Goal: Task Accomplishment & Management: Manage account settings

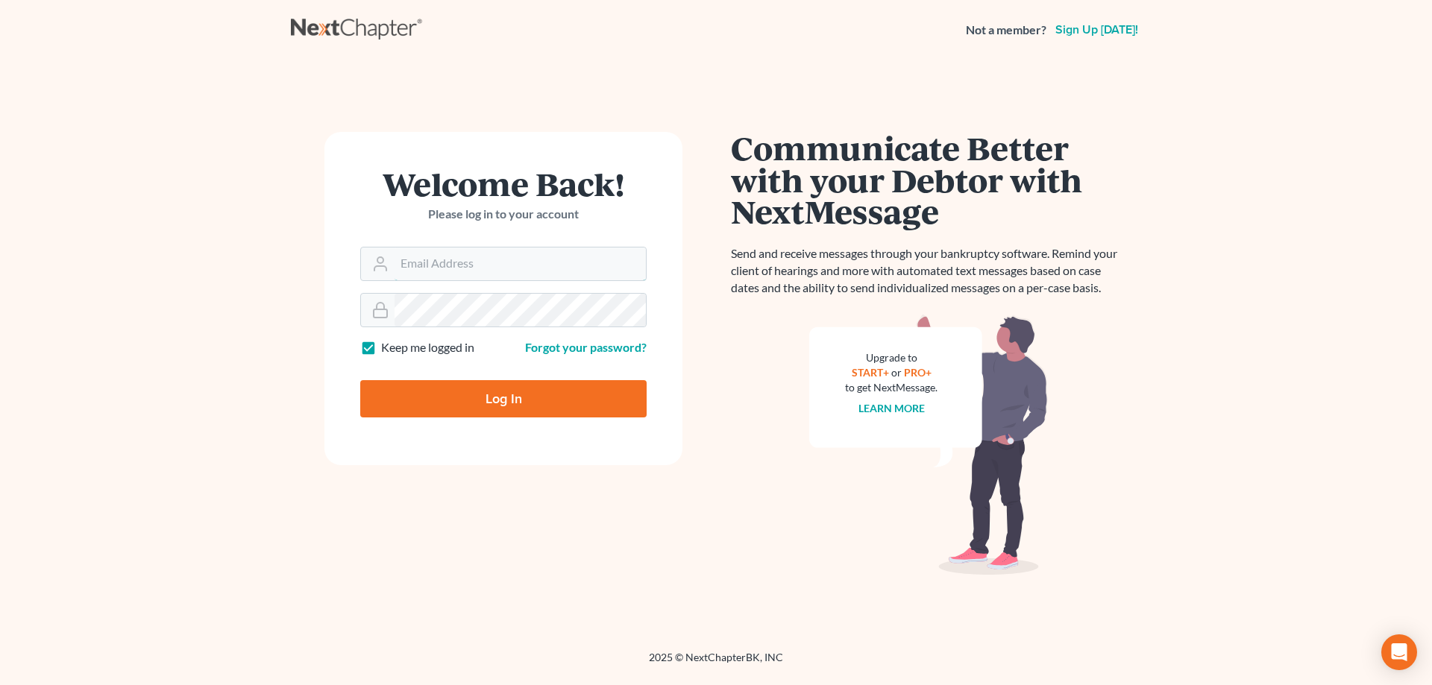
type input "philip@bblawoffice.net"
click at [503, 401] on input "Log In" at bounding box center [503, 398] width 286 height 37
type input "Thinking..."
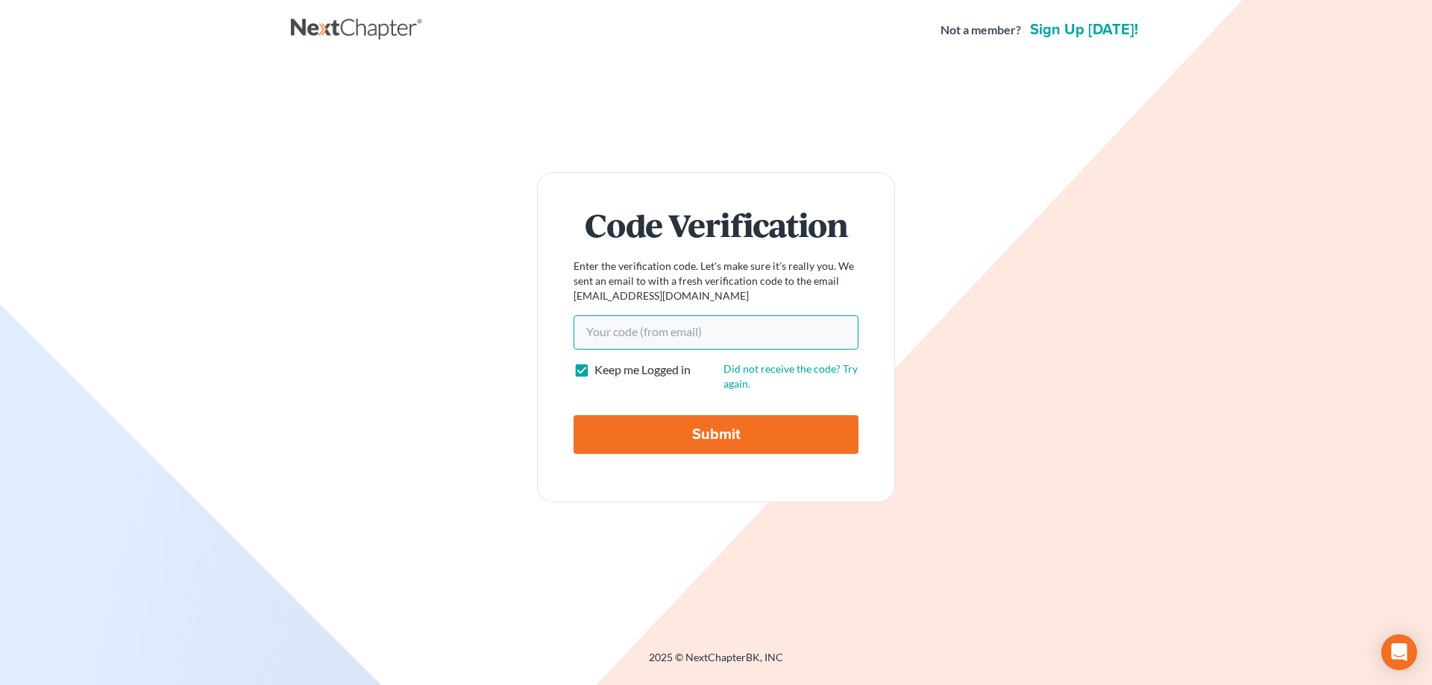
click at [637, 328] on input "Your code(from email)" at bounding box center [716, 332] width 285 height 34
paste input "7b01ef"
type input "7b01ef"
click at [685, 438] on input "Submit" at bounding box center [716, 434] width 285 height 39
type input "Thinking..."
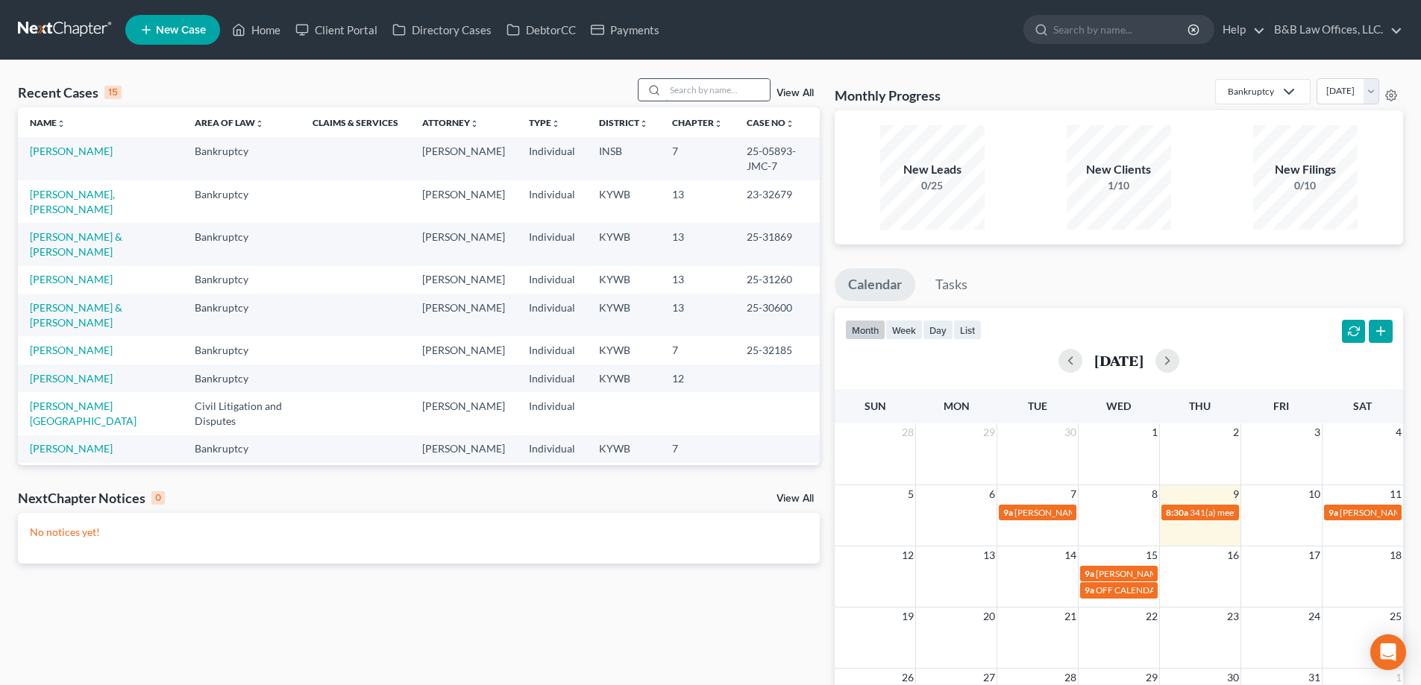
click at [743, 90] on input "search" at bounding box center [717, 90] width 104 height 22
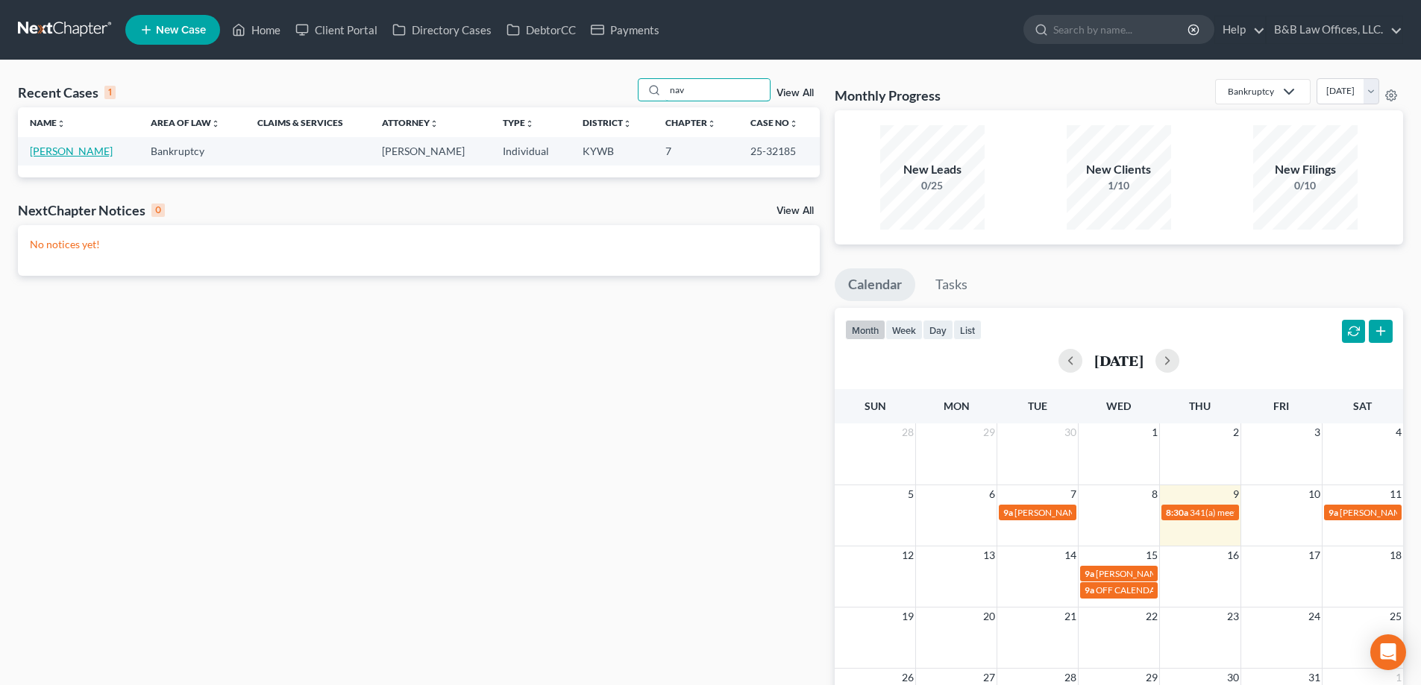
type input "nav"
click at [51, 153] on link "Navneet, Navneet" at bounding box center [71, 151] width 83 height 13
select select "1"
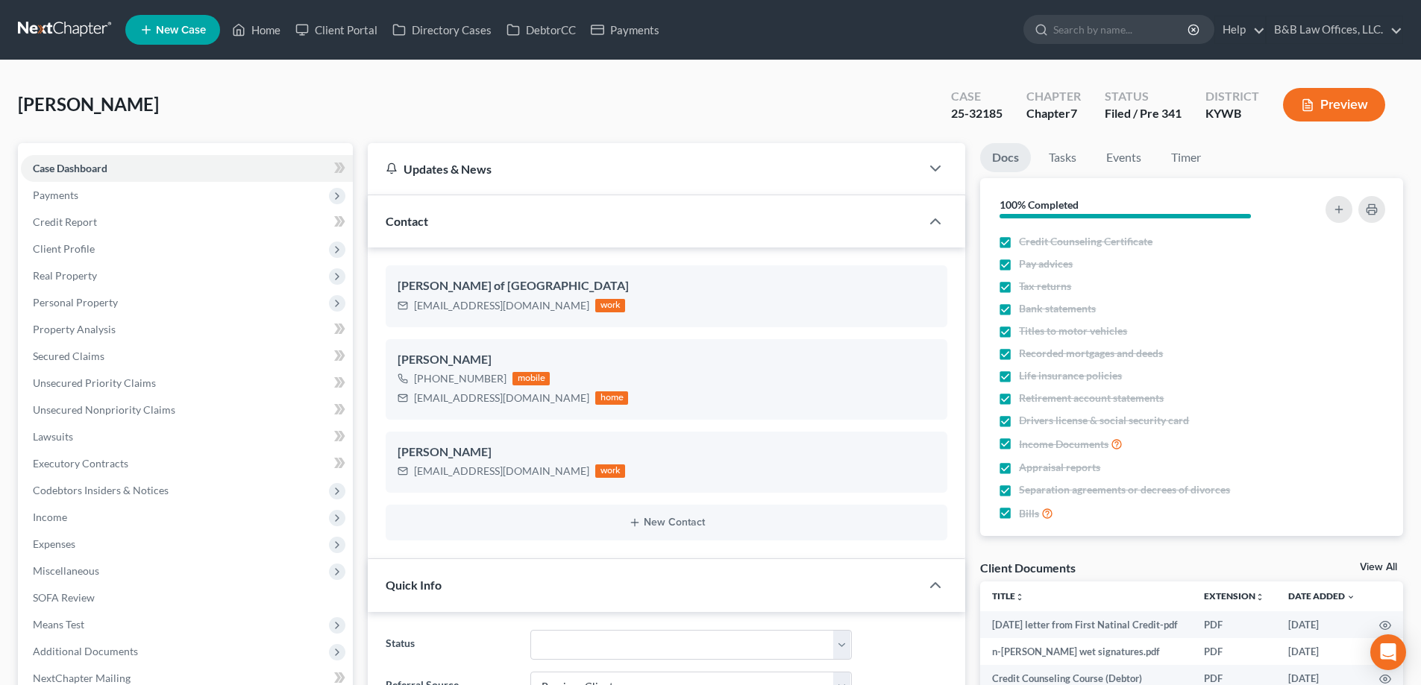
scroll to position [13535, 0]
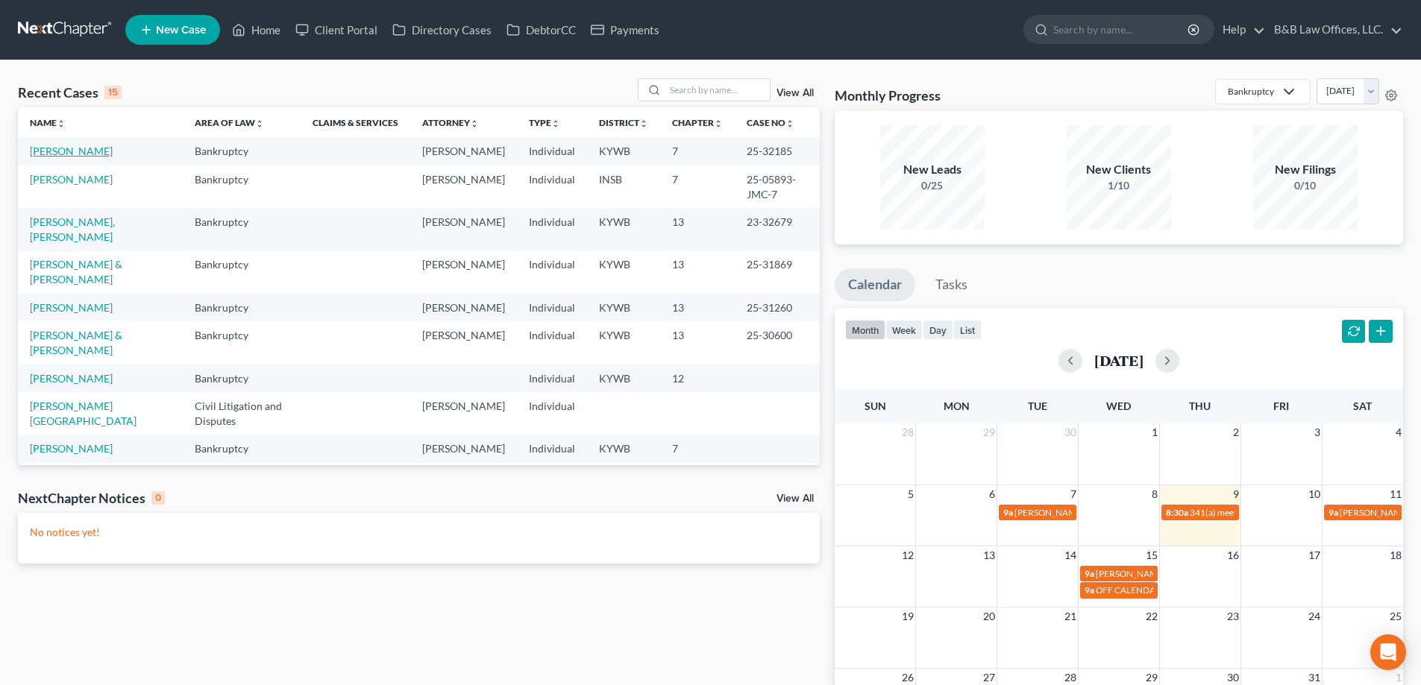
click at [40, 150] on link "Navneet, Navneet" at bounding box center [71, 151] width 83 height 13
select select "1"
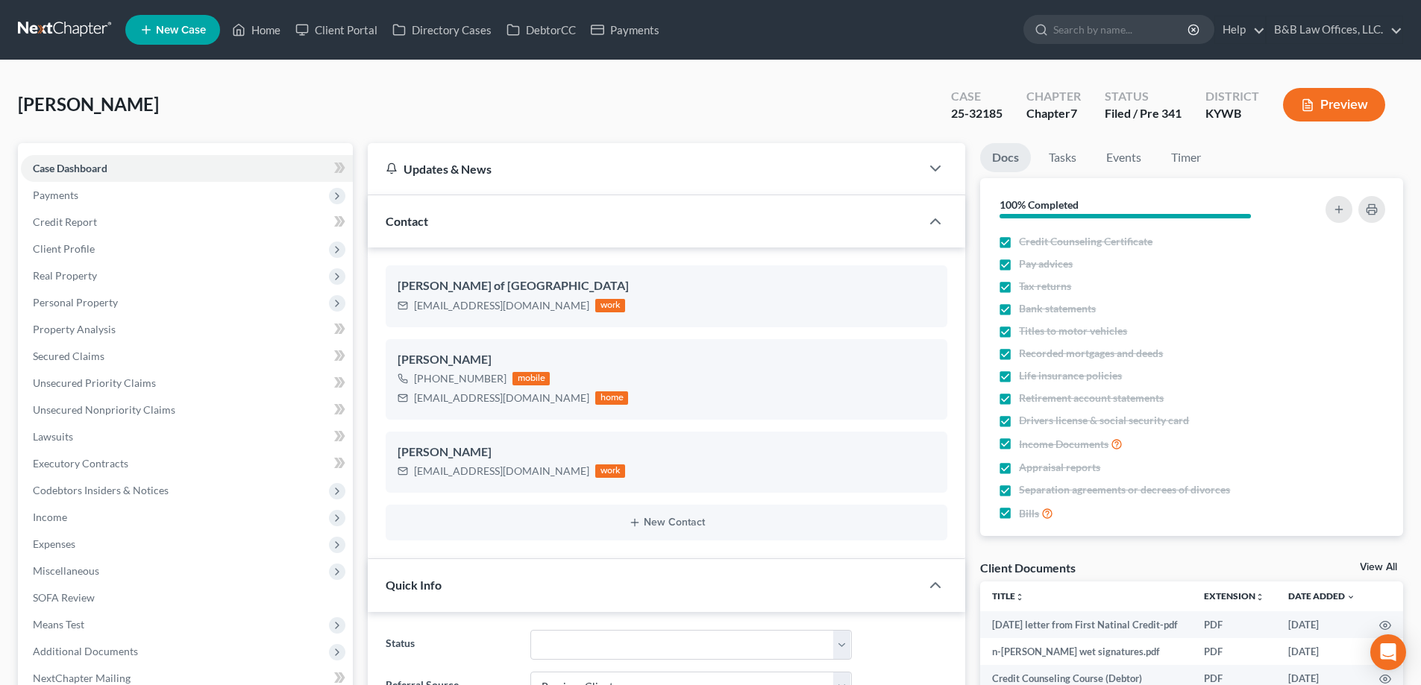
scroll to position [13535, 0]
click at [1143, 160] on link "Events" at bounding box center [1123, 157] width 59 height 29
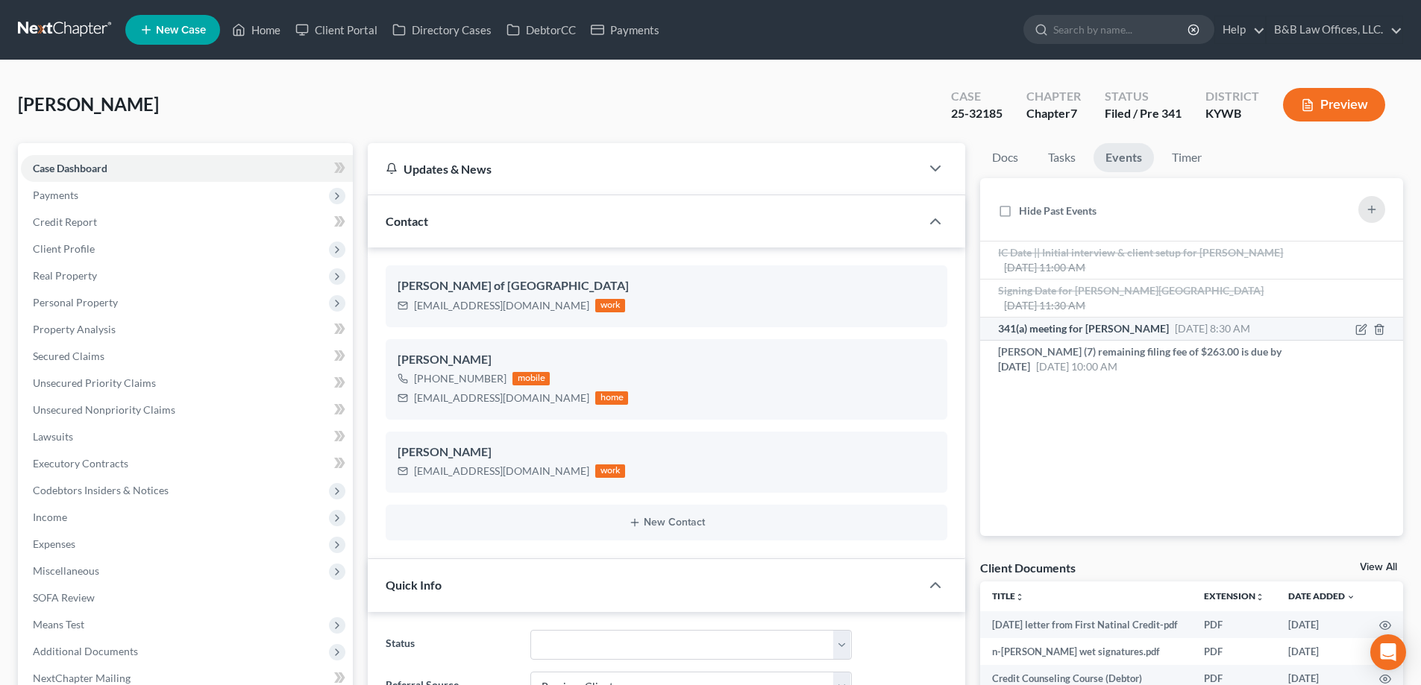
click at [1114, 322] on span "341(a) meeting for Navneet Navneet" at bounding box center [1083, 328] width 171 height 13
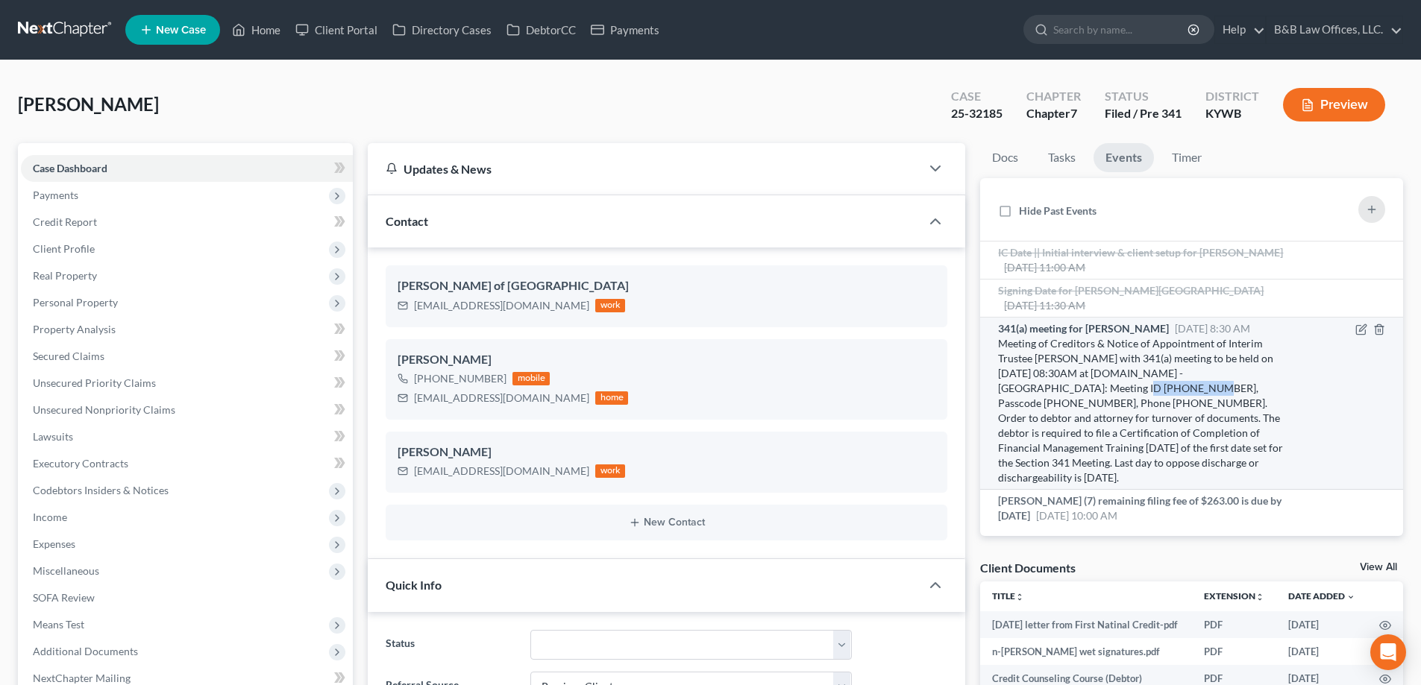
drag, startPoint x: 999, startPoint y: 378, endPoint x: 1061, endPoint y: 374, distance: 62.1
click at [1061, 374] on div "Meeting of Creditors & Notice of Appointment of Interim Trustee Wheatley, Micha…" at bounding box center [1141, 410] width 286 height 149
copy div "362 954 9665"
drag, startPoint x: 1112, startPoint y: 374, endPoint x: 1170, endPoint y: 373, distance: 58.2
click at [1170, 373] on div "Meeting of Creditors & Notice of Appointment of Interim Trustee Wheatley, Micha…" at bounding box center [1141, 410] width 286 height 149
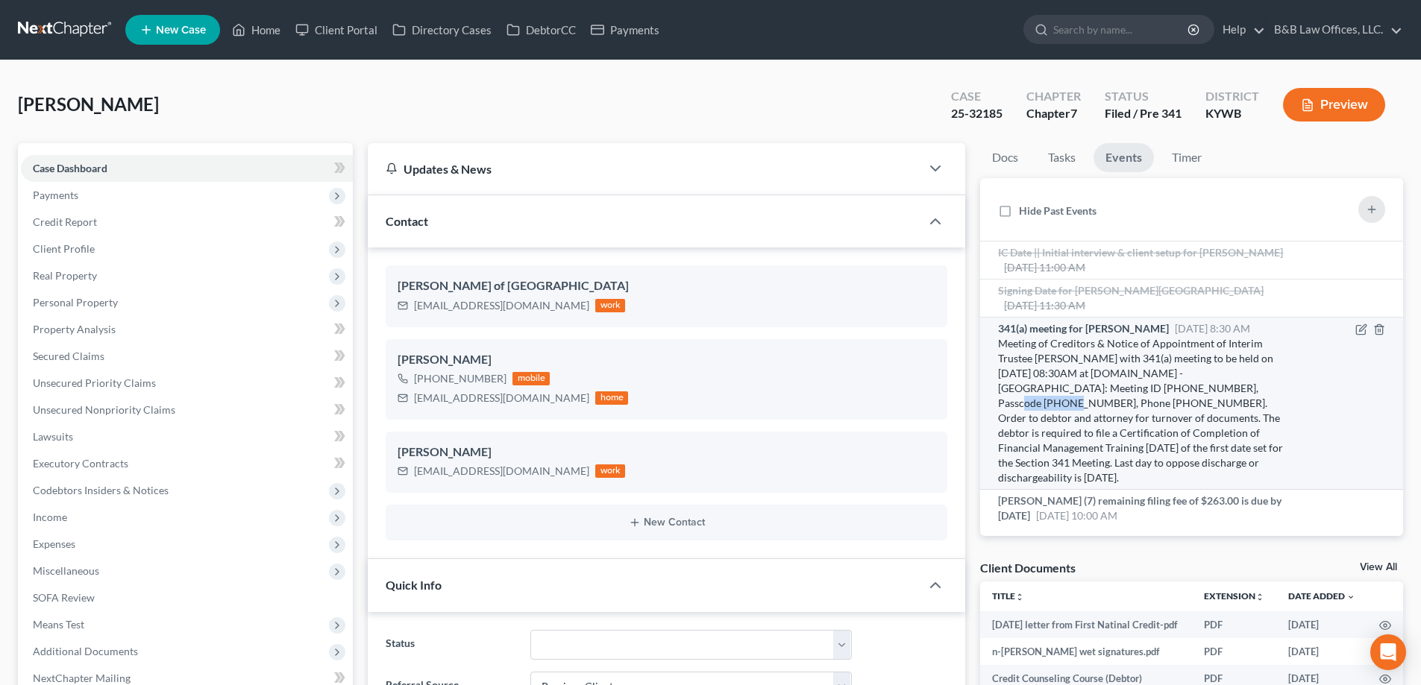
copy div "0508437988"
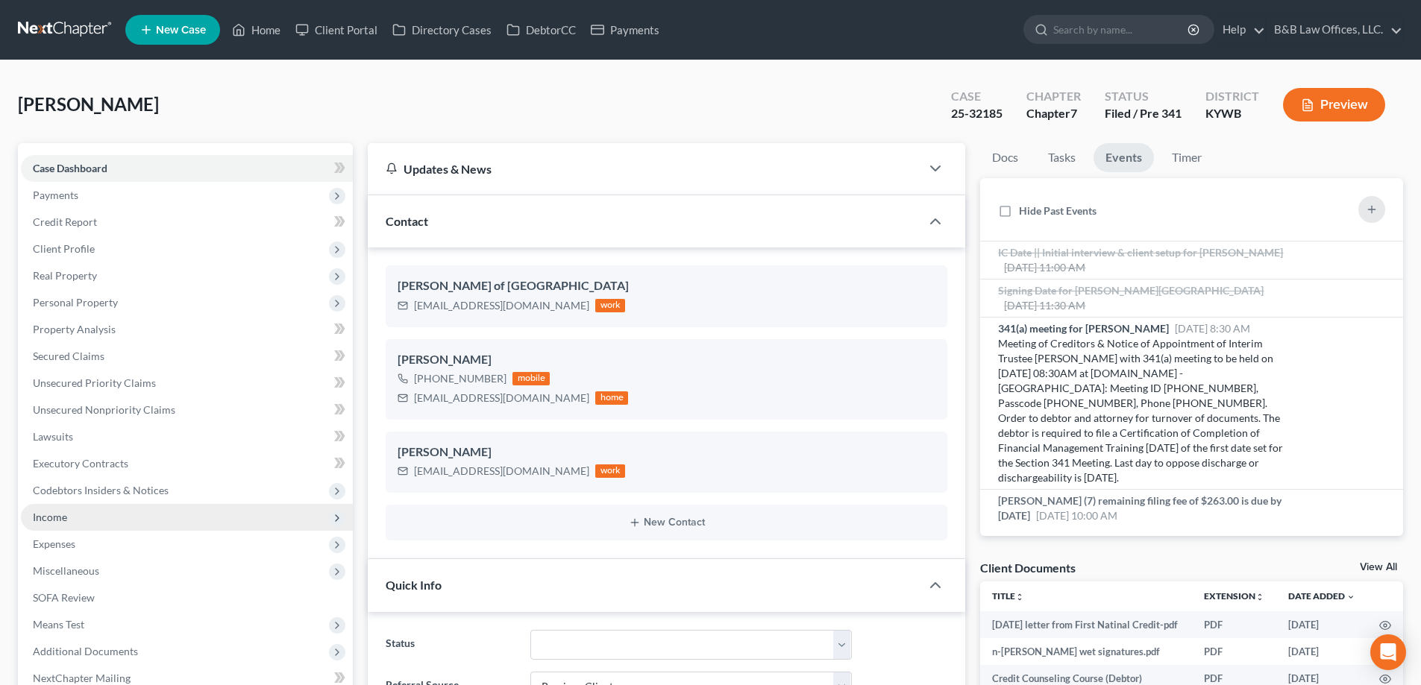
click at [89, 515] on span "Income" at bounding box center [187, 517] width 332 height 27
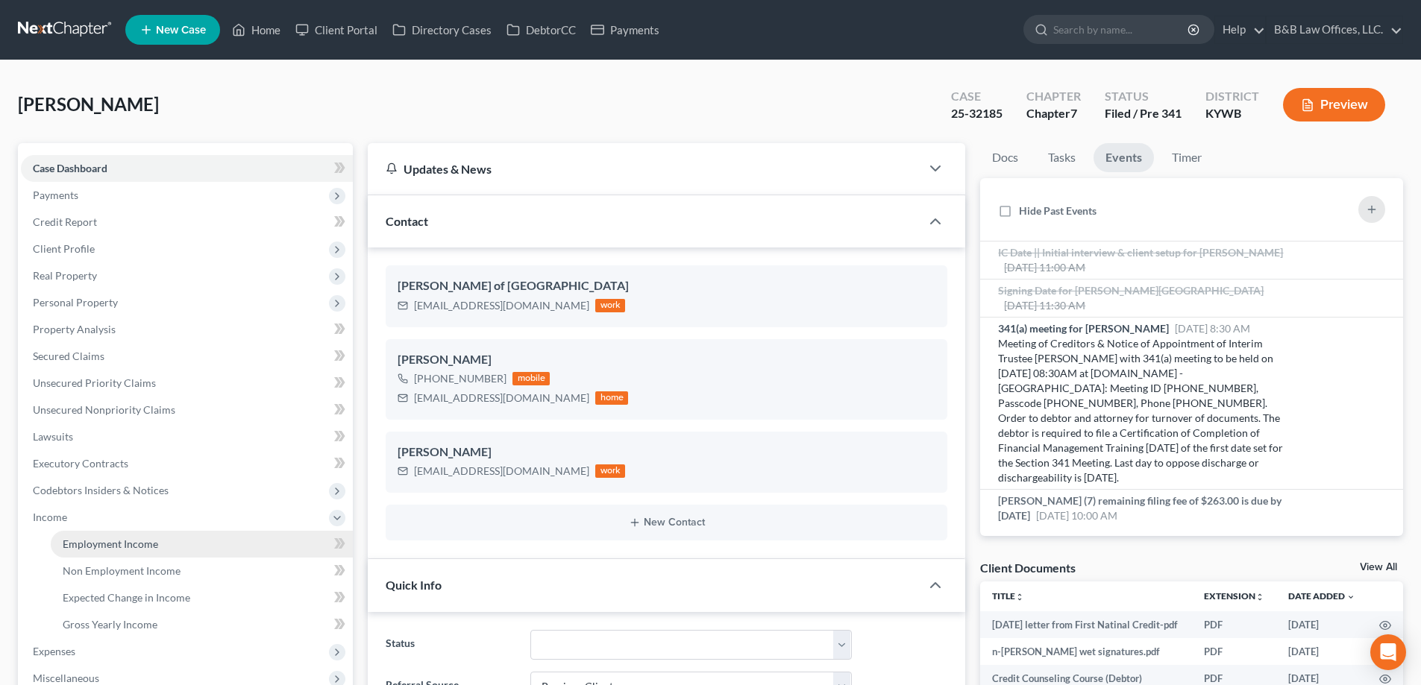
click at [128, 544] on span "Employment Income" at bounding box center [110, 544] width 95 height 13
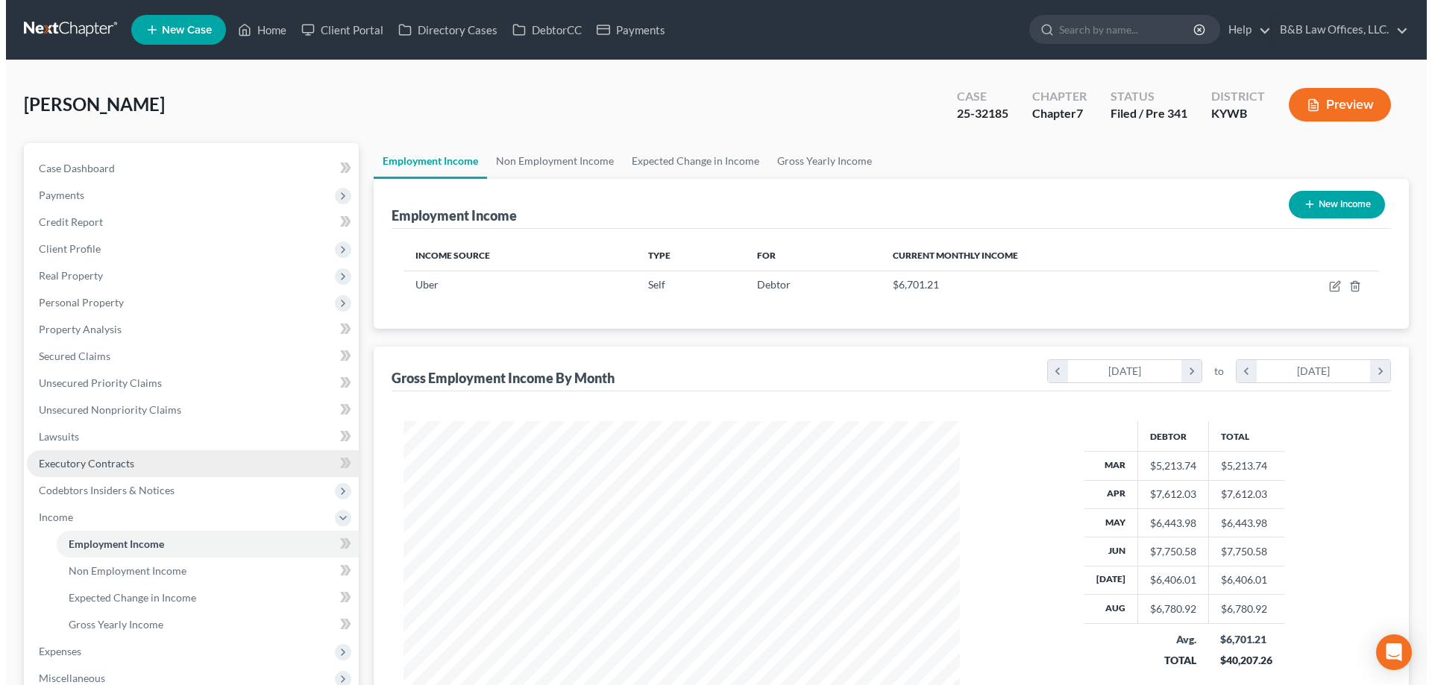
scroll to position [278, 586]
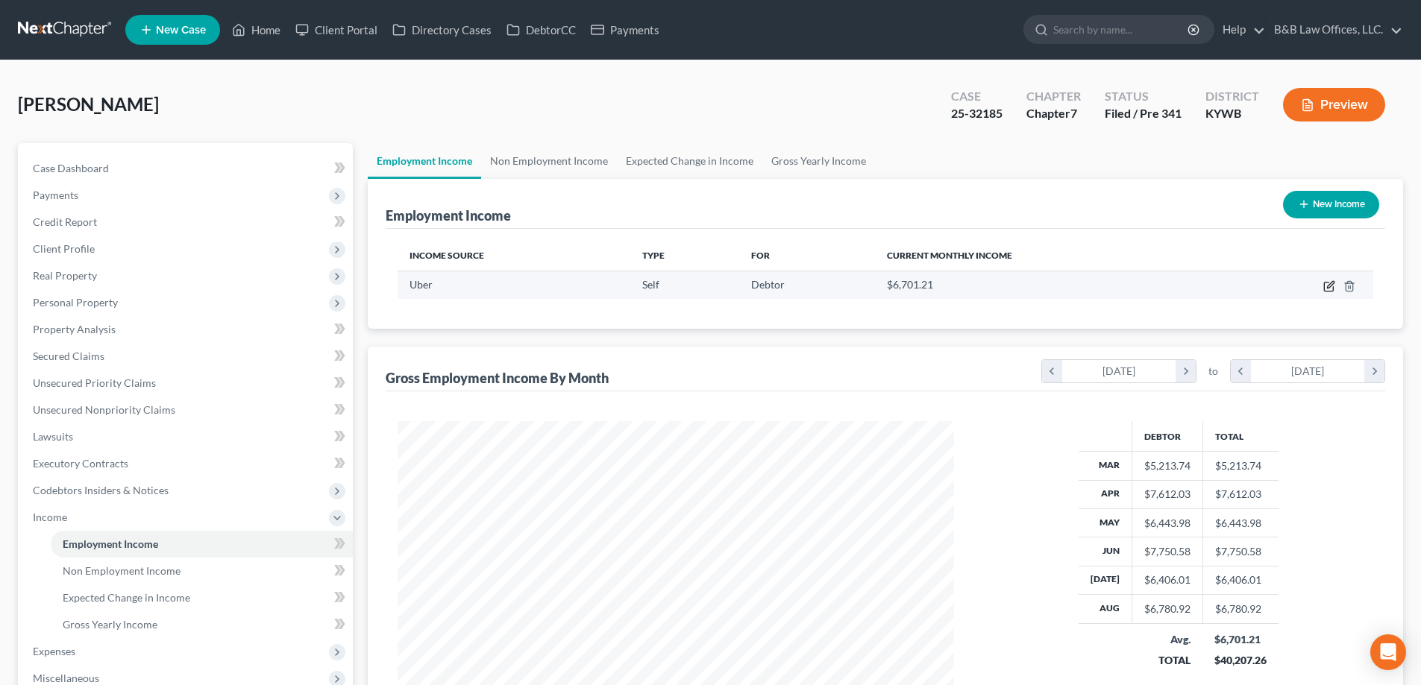
click at [1330, 286] on icon "button" at bounding box center [1329, 286] width 12 height 12
select select "1"
select select "4"
select select "3"
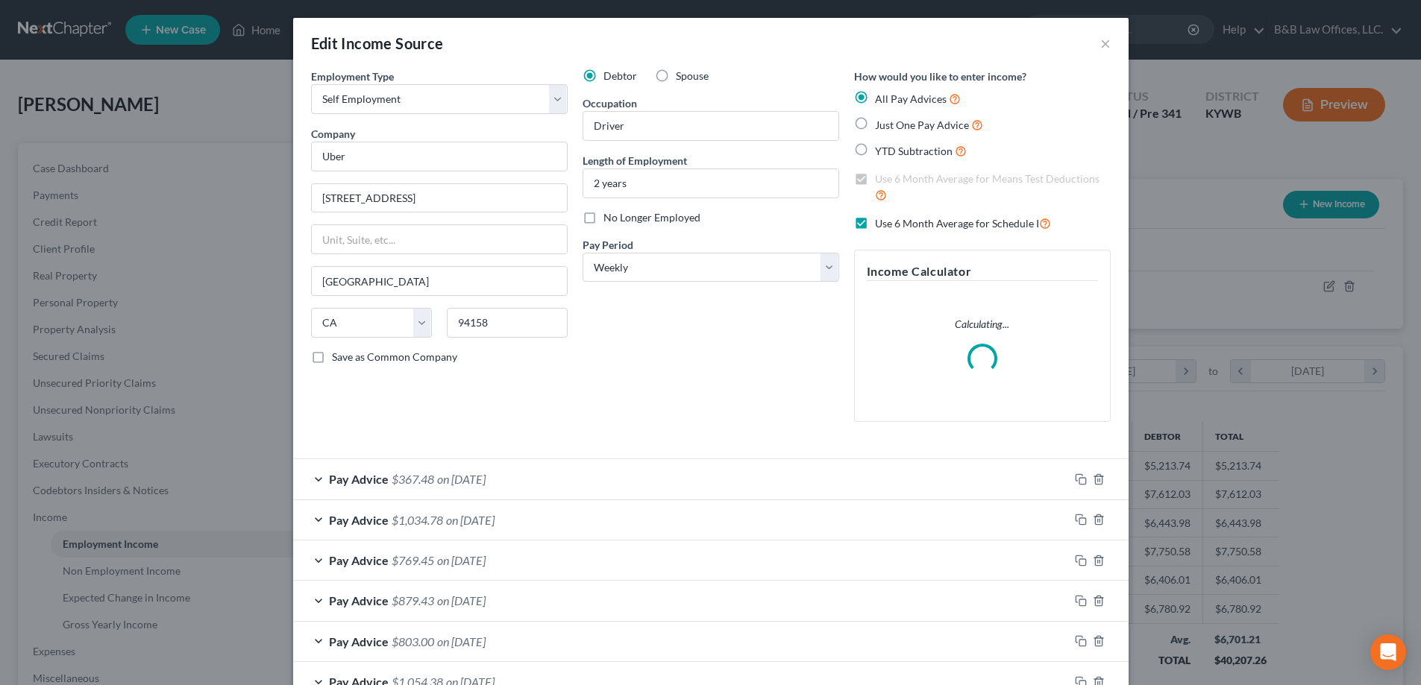
scroll to position [280, 591]
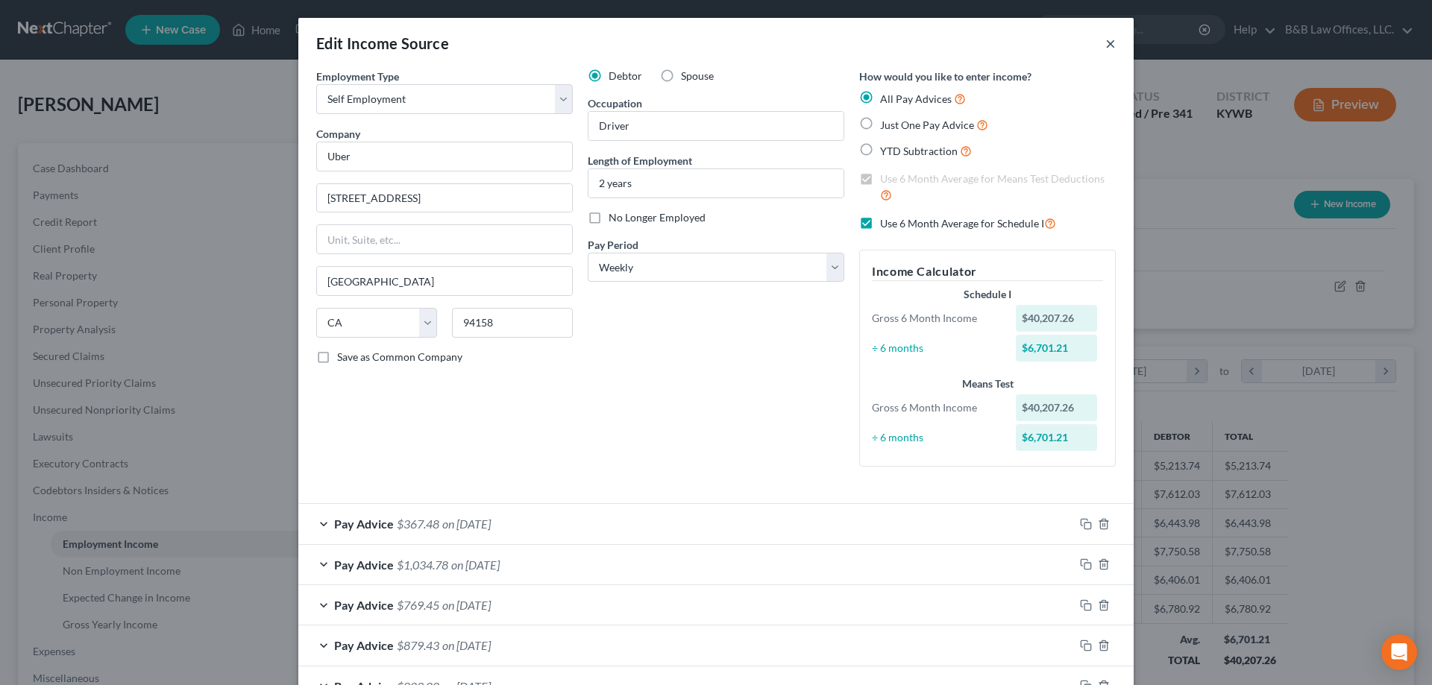
click at [1105, 43] on button "×" at bounding box center [1110, 43] width 10 height 18
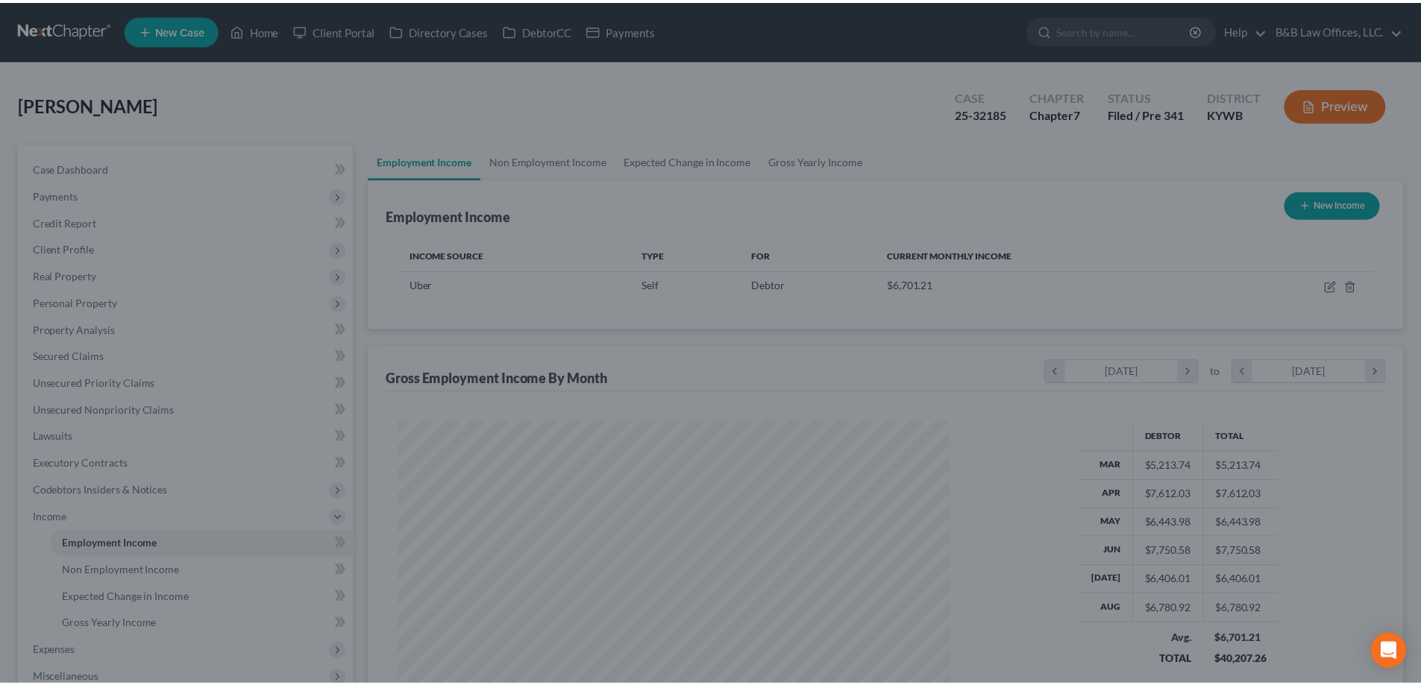
scroll to position [745555, 745247]
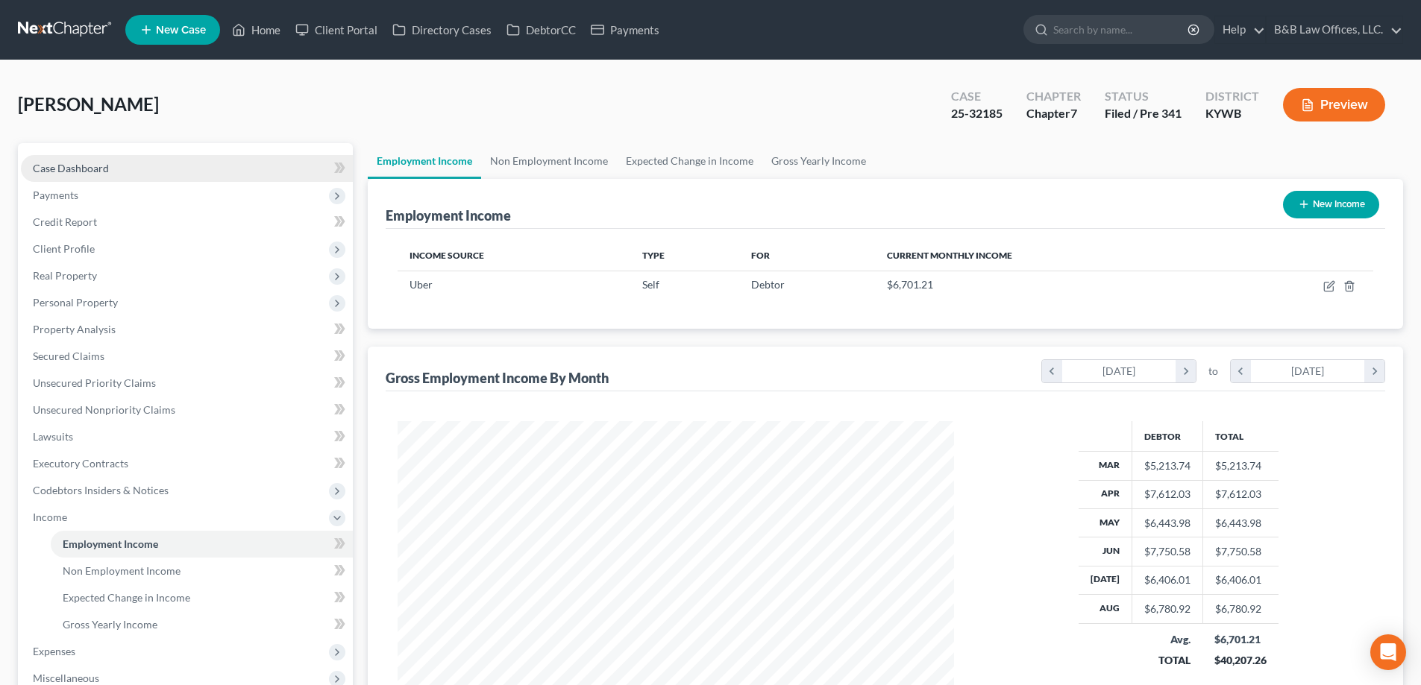
click at [88, 175] on link "Case Dashboard" at bounding box center [187, 168] width 332 height 27
select select "7"
select select "1"
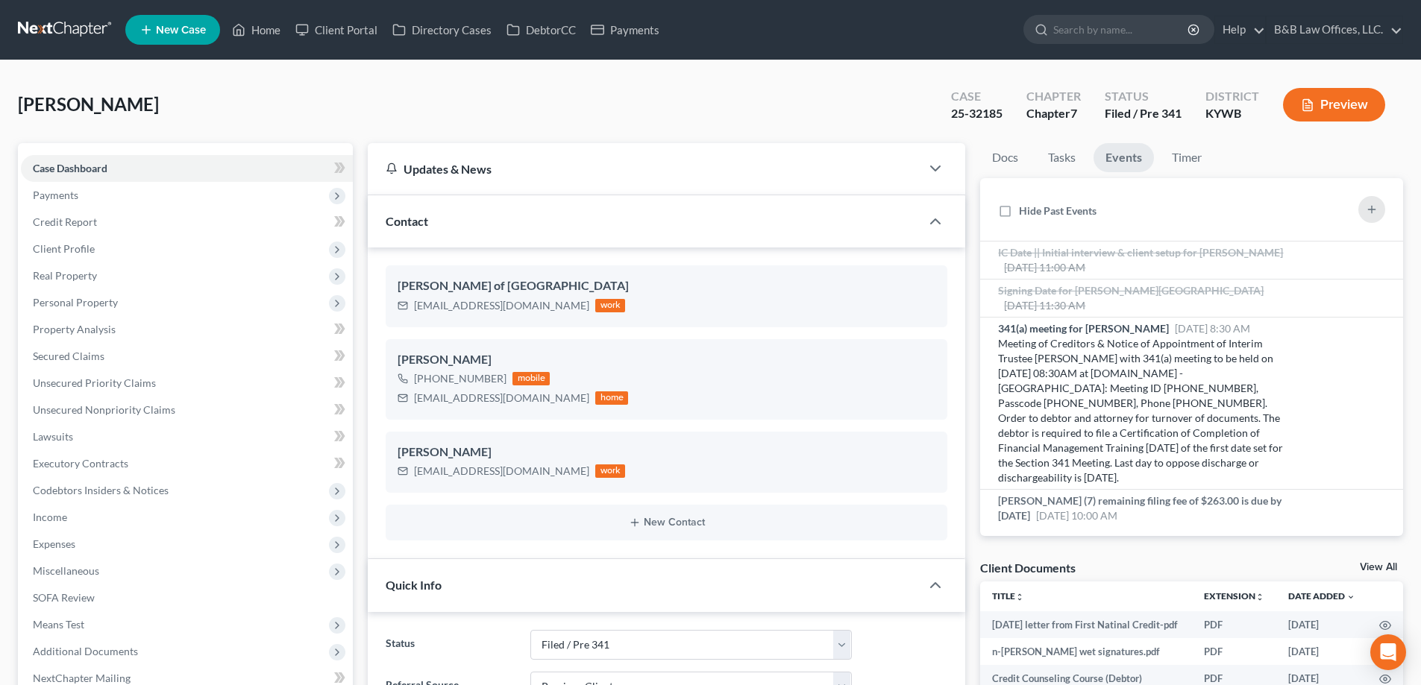
scroll to position [13535, 0]
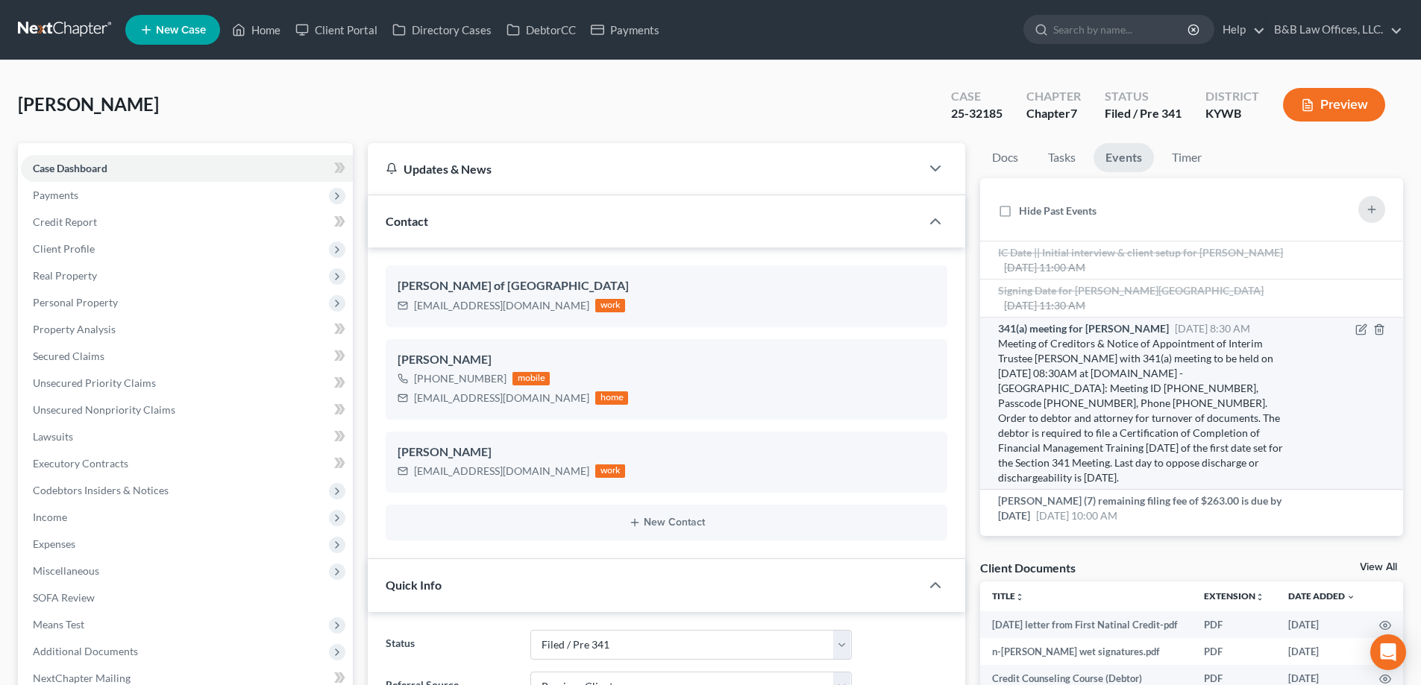
drag, startPoint x: 1140, startPoint y: 443, endPoint x: 1193, endPoint y: 442, distance: 52.2
click at [1193, 442] on div "Meeting of Creditors & Notice of Appointment of Interim Trustee Wheatley, Micha…" at bounding box center [1141, 410] width 286 height 149
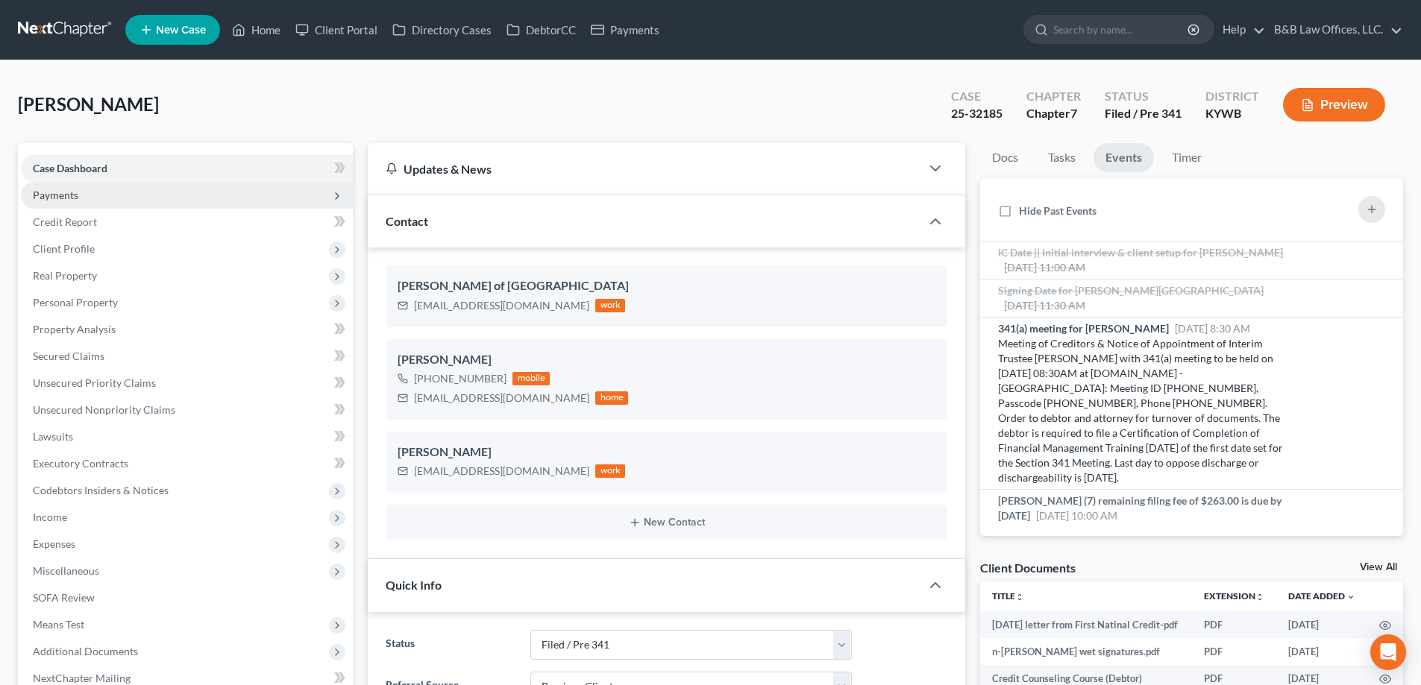
click at [108, 203] on span "Payments" at bounding box center [187, 195] width 332 height 27
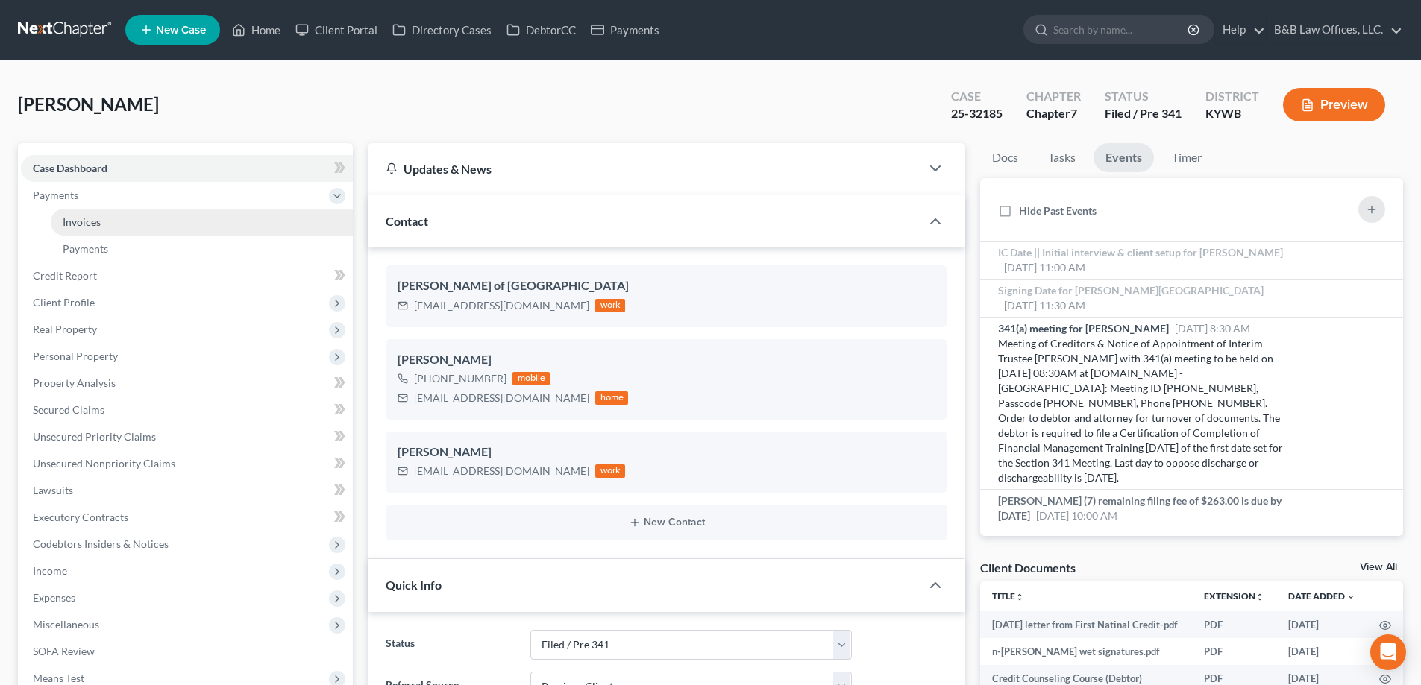
click at [107, 222] on link "Invoices" at bounding box center [202, 222] width 302 height 27
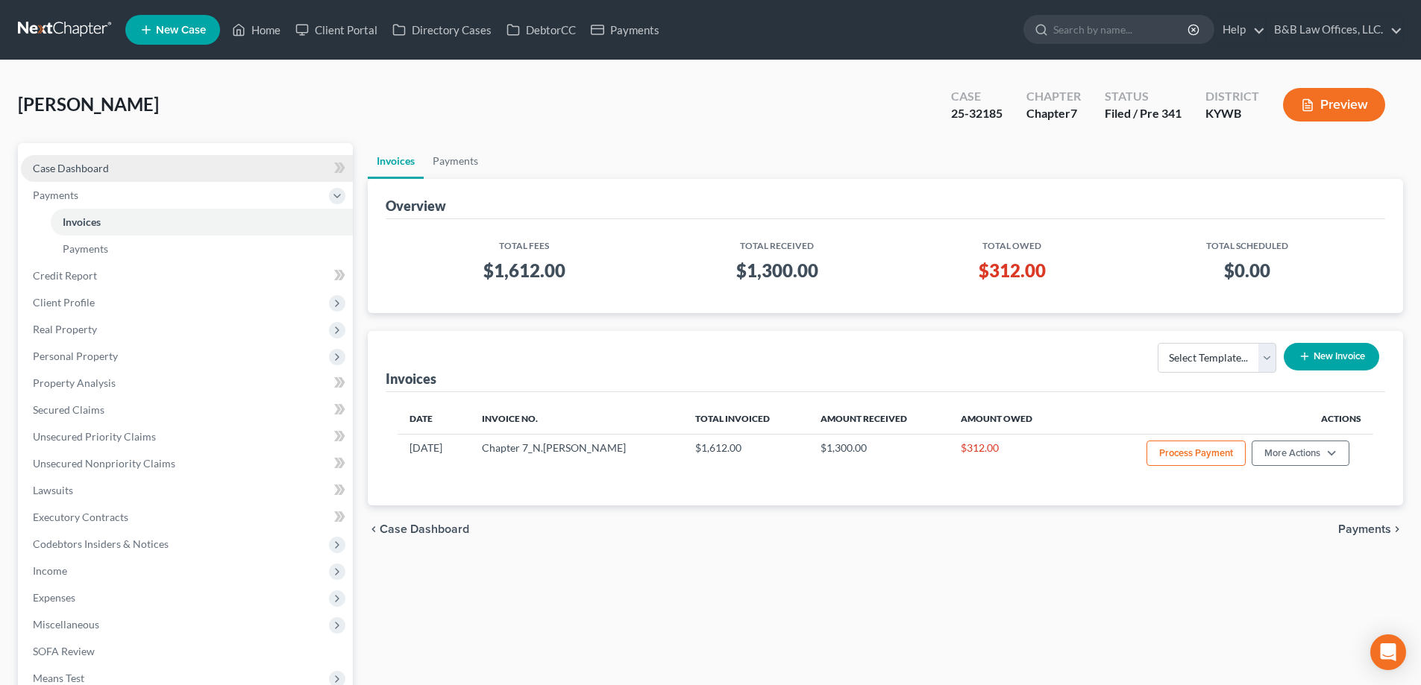
click at [169, 172] on link "Case Dashboard" at bounding box center [187, 168] width 332 height 27
select select "1"
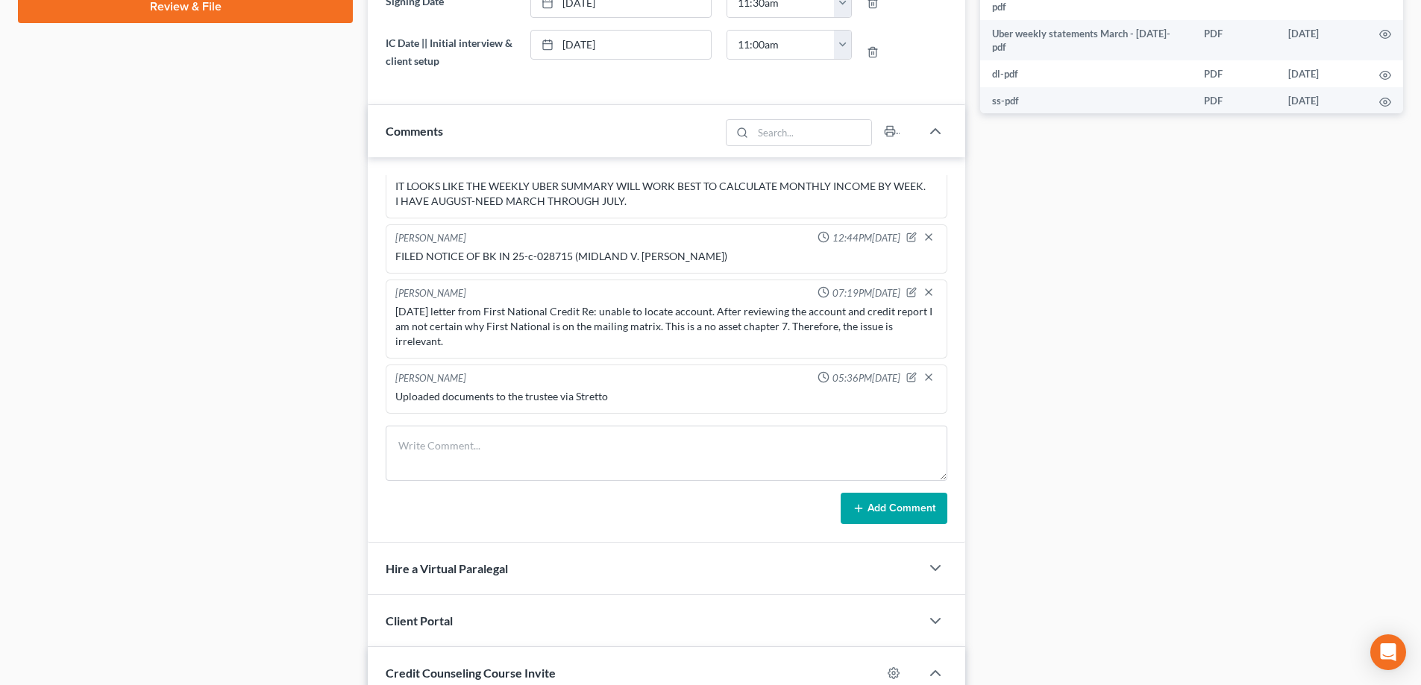
scroll to position [766, 0]
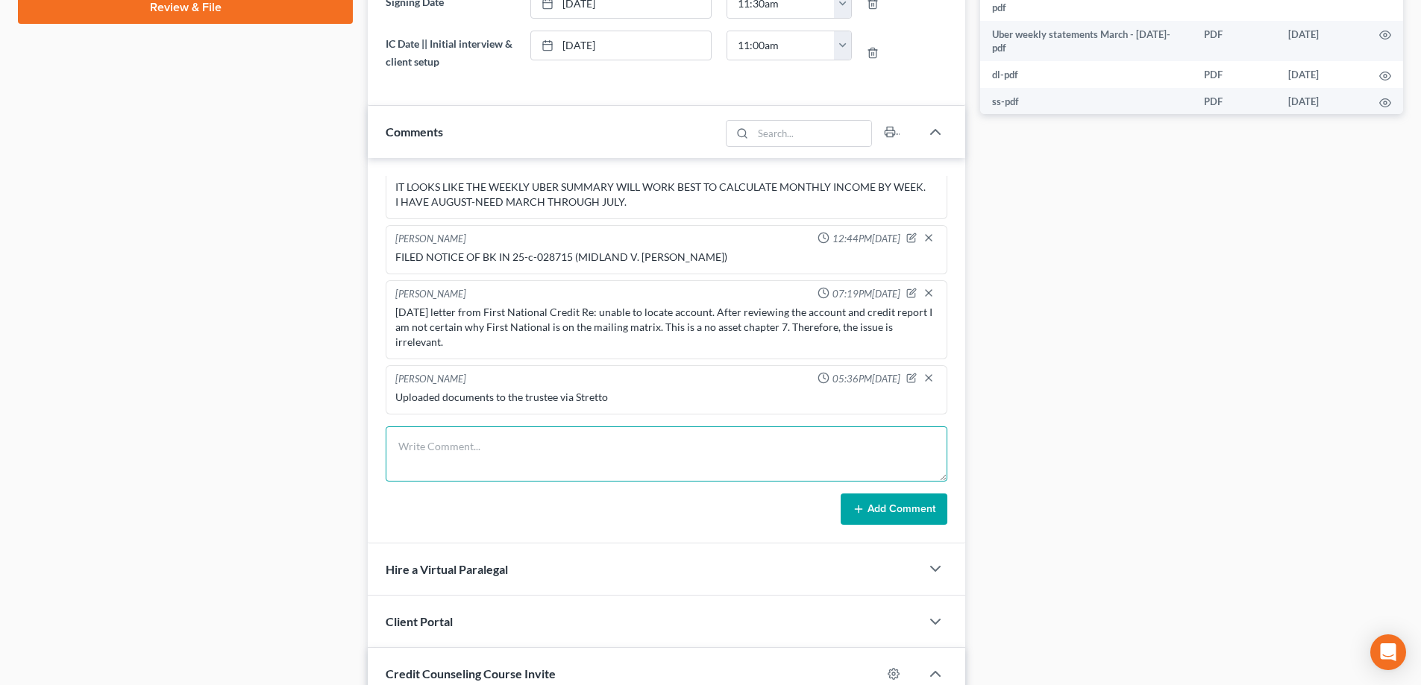
click at [527, 459] on textarea at bounding box center [667, 454] width 562 height 55
type textarea "No issues with 341"
click at [912, 515] on button "Add Comment" at bounding box center [894, 509] width 107 height 31
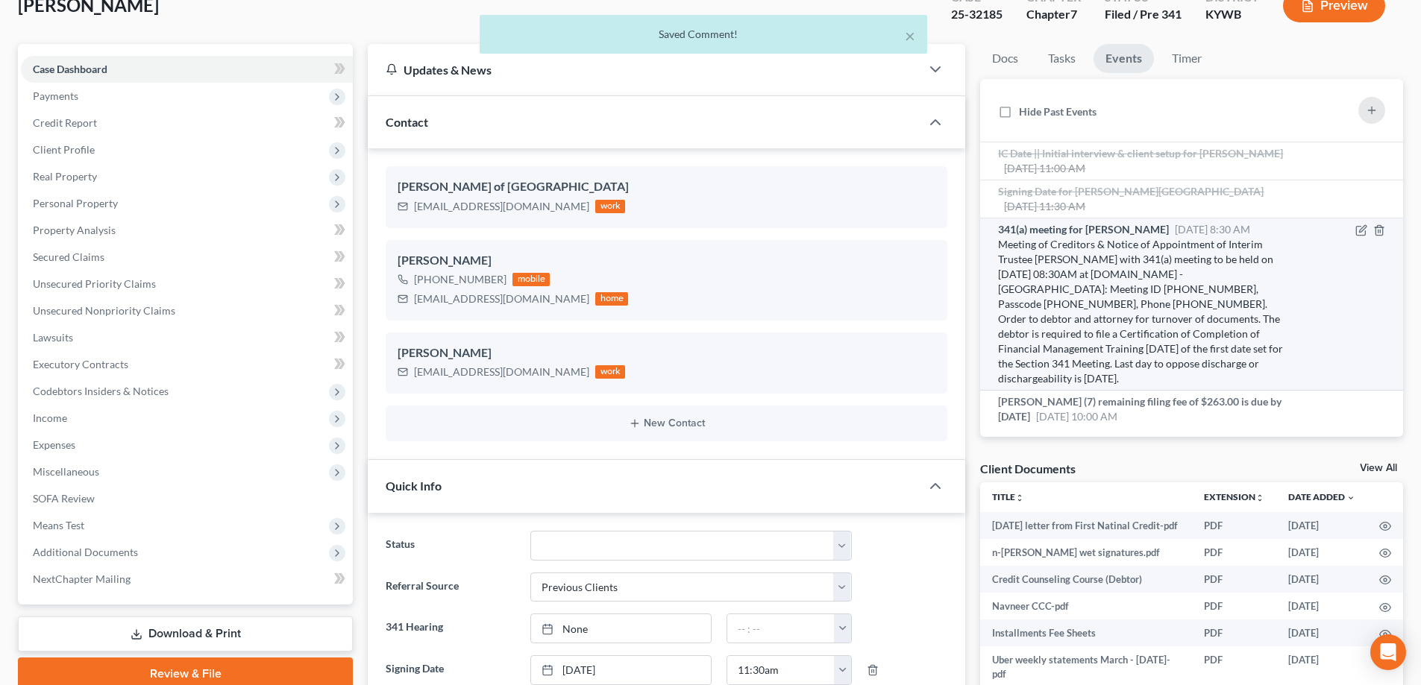
scroll to position [0, 0]
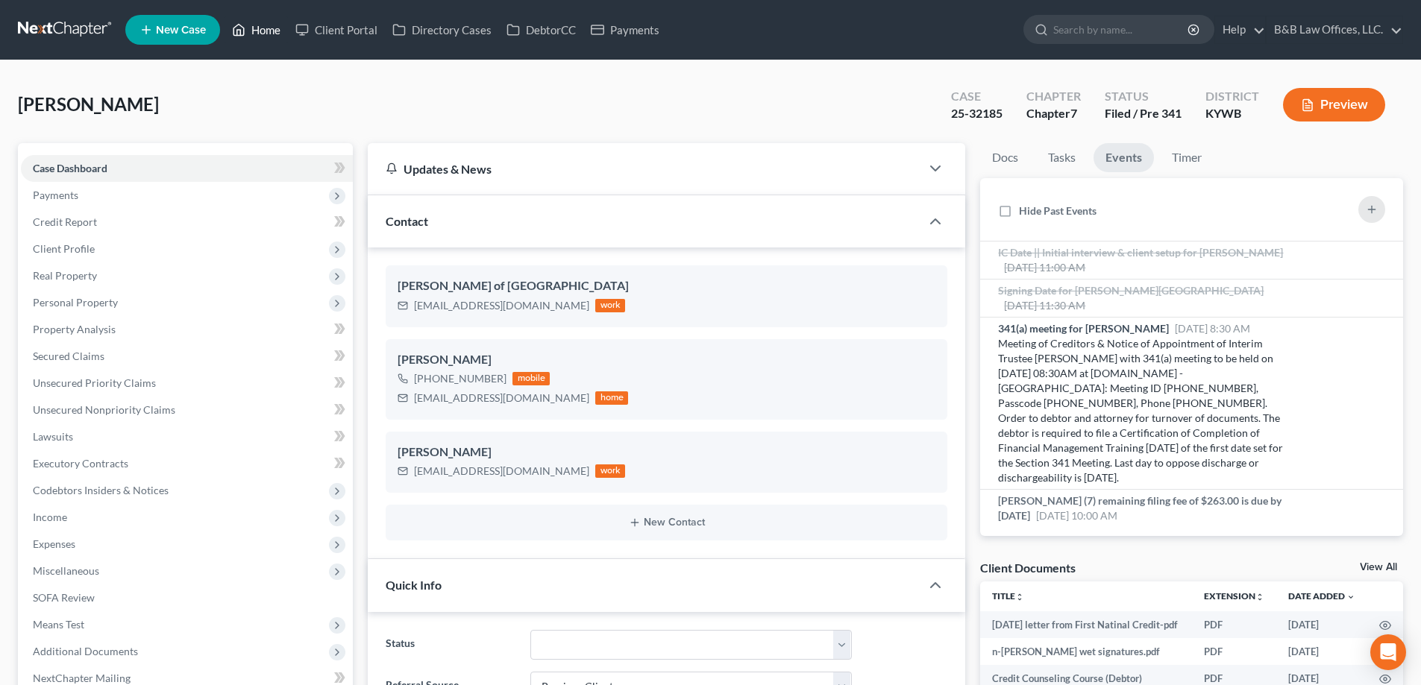
click at [266, 28] on link "Home" at bounding box center [255, 29] width 63 height 27
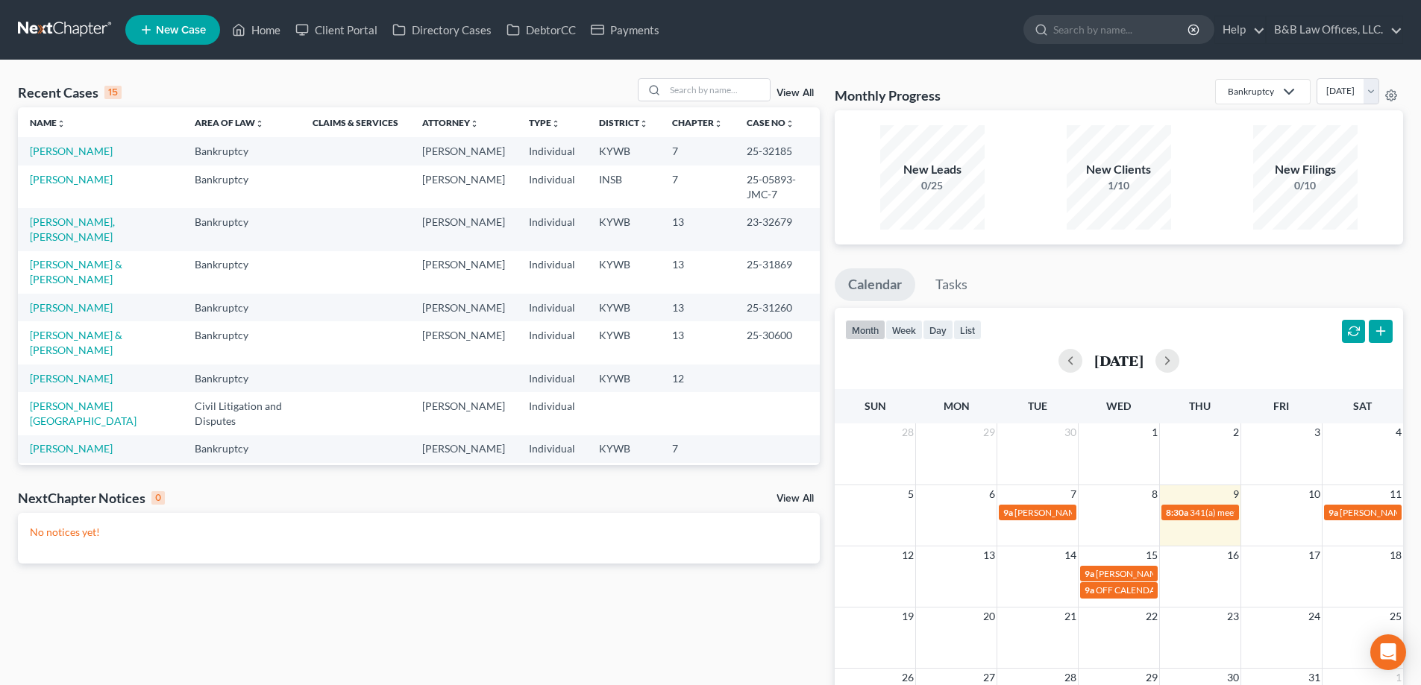
drag, startPoint x: 1223, startPoint y: 132, endPoint x: 1225, endPoint y: 154, distance: 22.5
click at [1223, 132] on div "New Filings 0/10" at bounding box center [1305, 177] width 172 height 104
